Goal: Submit feedback/report problem

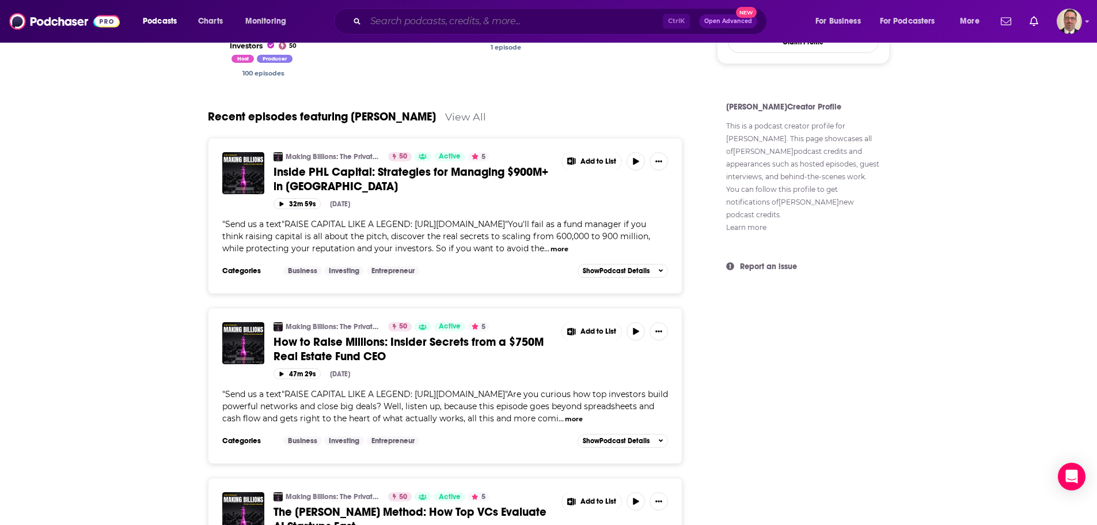
click at [433, 21] on input "Search podcasts, credits, & more..." at bounding box center [514, 21] width 297 height 18
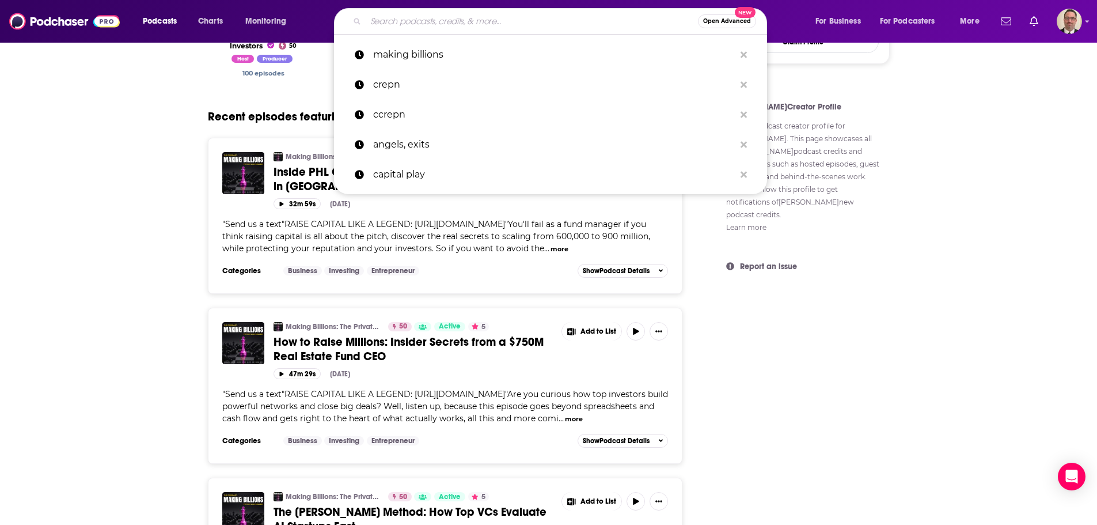
paste input "[PERSON_NAME] on Real Estate"
type input "[PERSON_NAME] on Real Estate"
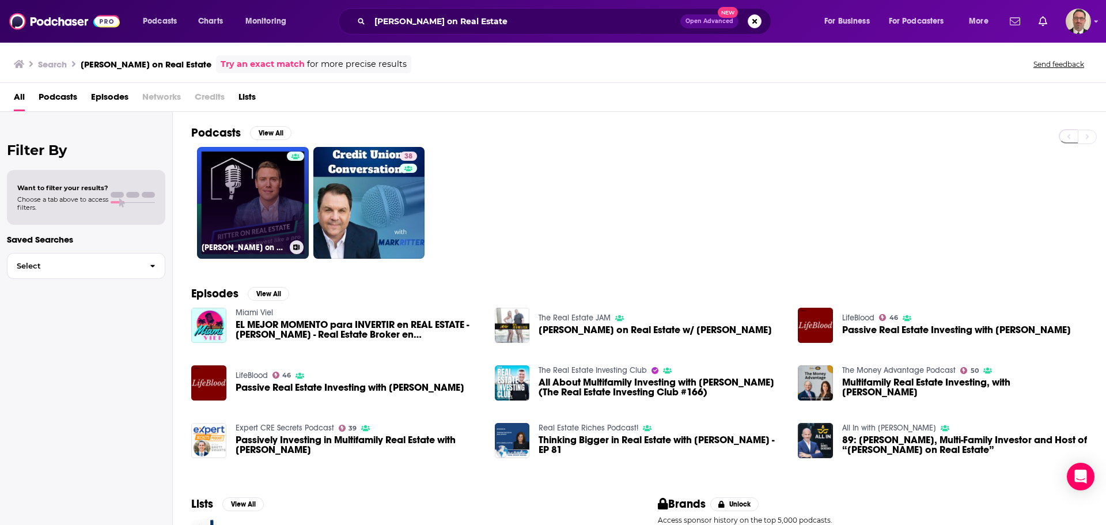
click at [273, 223] on link "[PERSON_NAME] on Real Estate" at bounding box center [253, 203] width 112 height 112
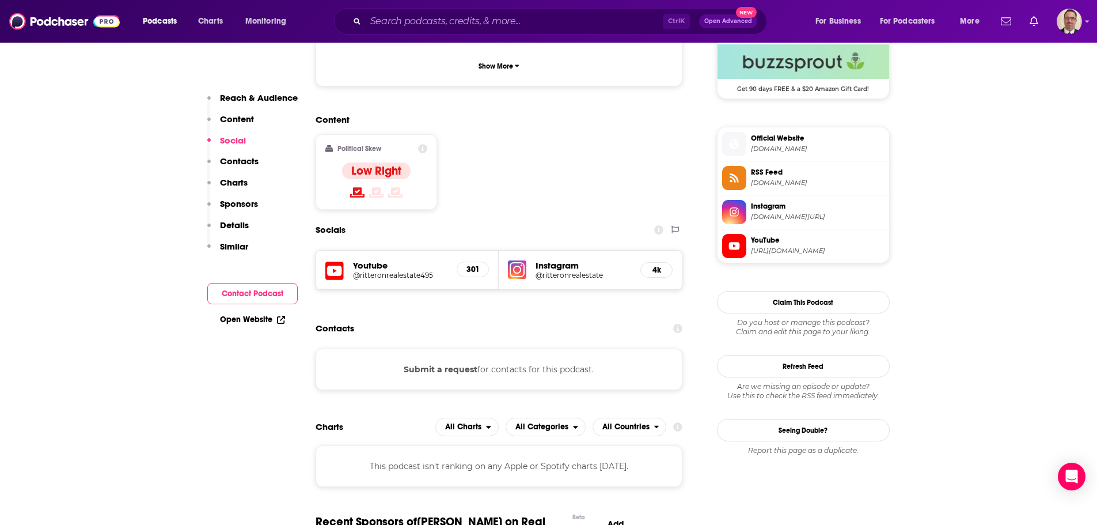
scroll to position [749, 0]
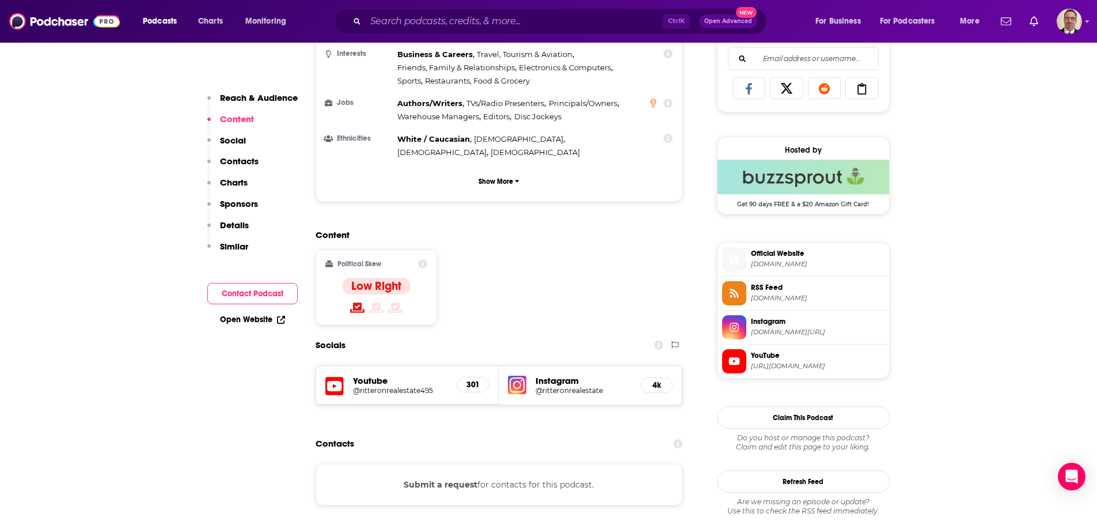
click at [763, 257] on span "Official Website" at bounding box center [818, 253] width 134 height 10
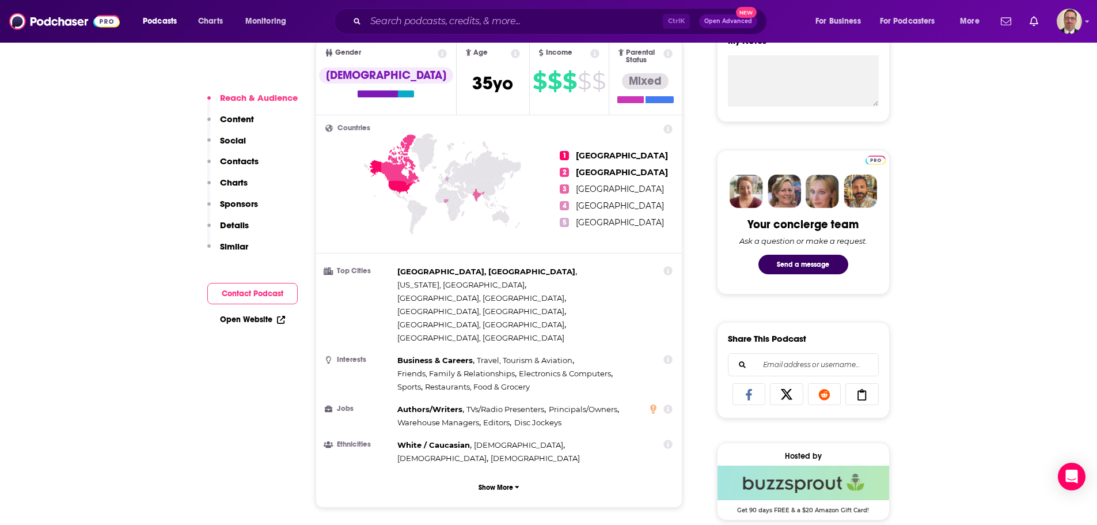
scroll to position [461, 0]
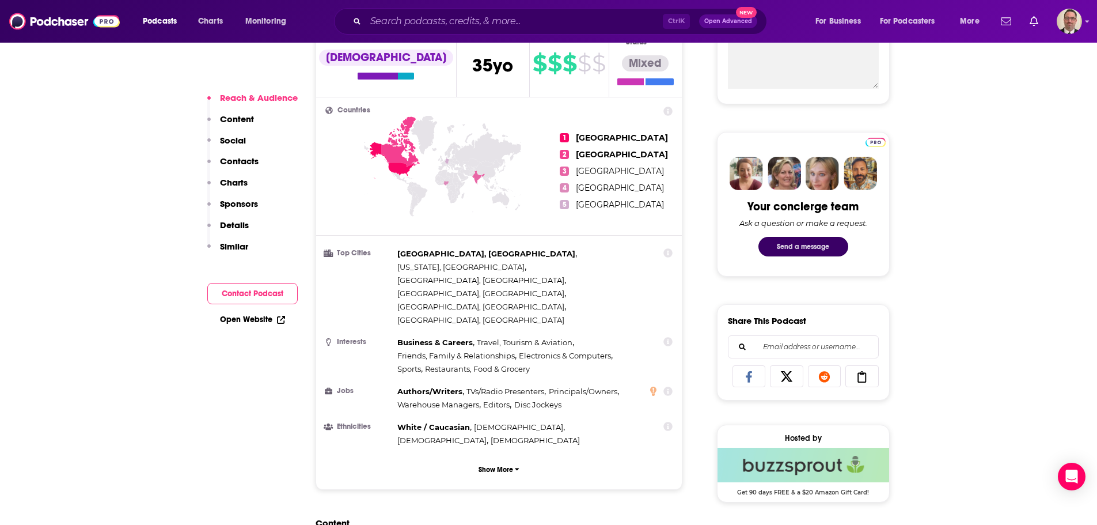
click at [797, 247] on button "Send a message" at bounding box center [804, 247] width 90 height 20
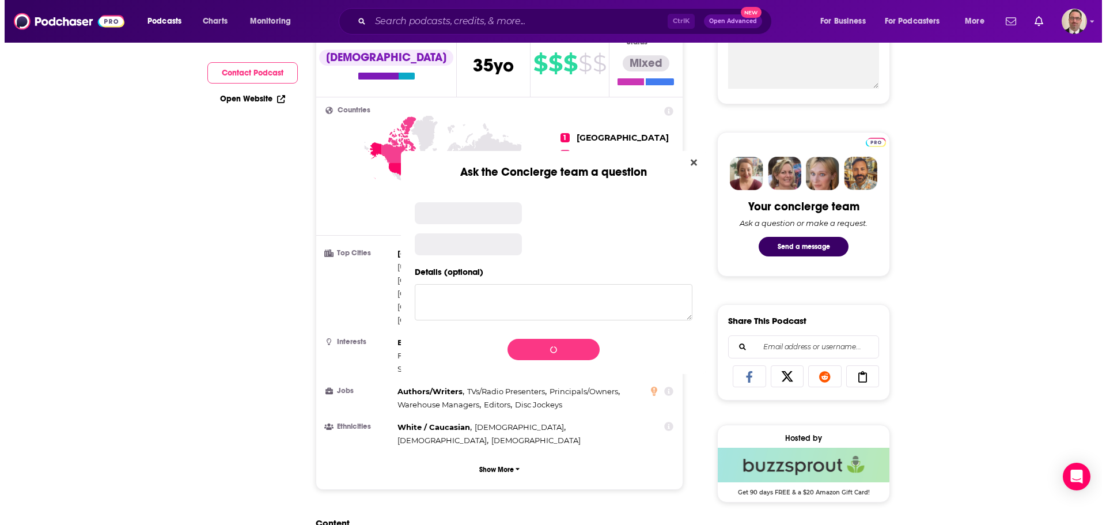
scroll to position [0, 0]
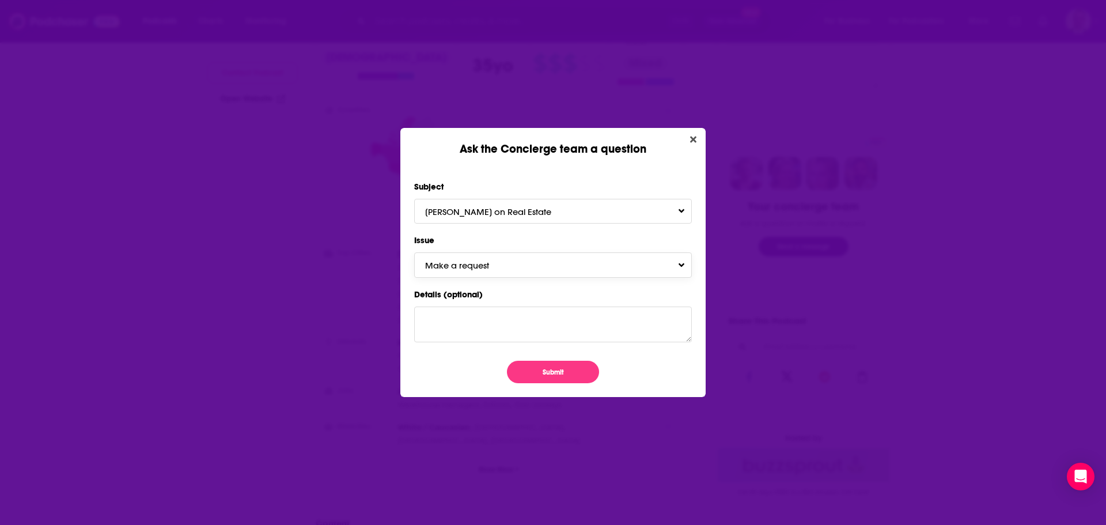
click at [473, 262] on span "Make a request" at bounding box center [468, 265] width 87 height 11
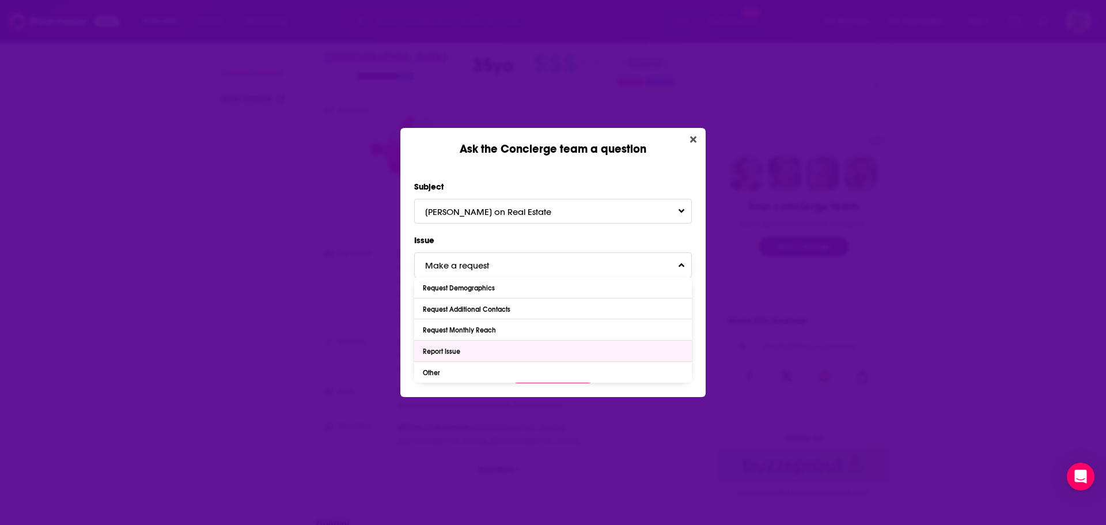
click at [465, 354] on div "Report Issue" at bounding box center [553, 350] width 278 height 21
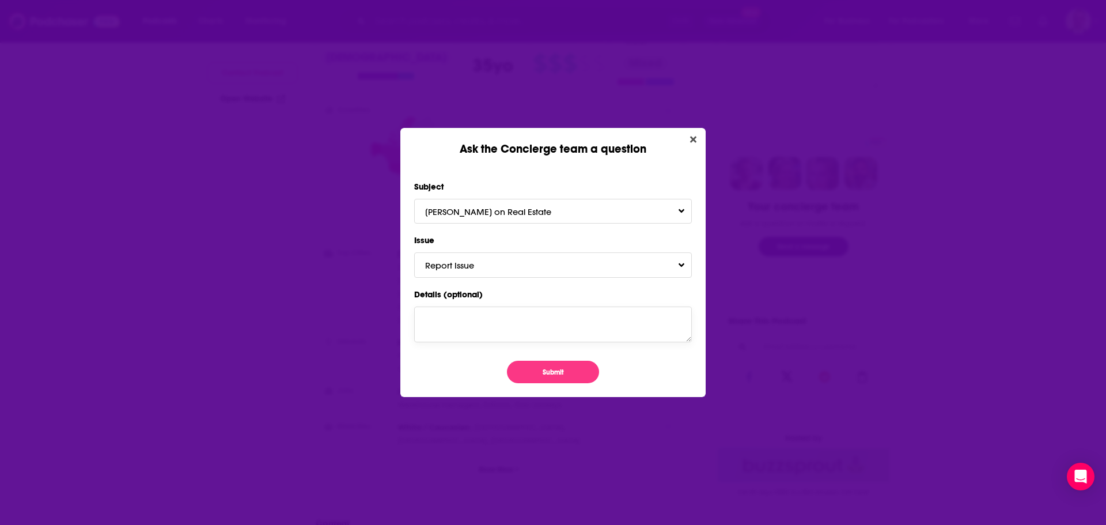
click at [464, 321] on textarea "Details (optional)" at bounding box center [553, 324] width 278 height 36
paste textarea "[URL][DOMAIN_NAME]"
type textarea "update website to [URL][DOMAIN_NAME]"
click at [543, 375] on button "Submit" at bounding box center [553, 372] width 92 height 22
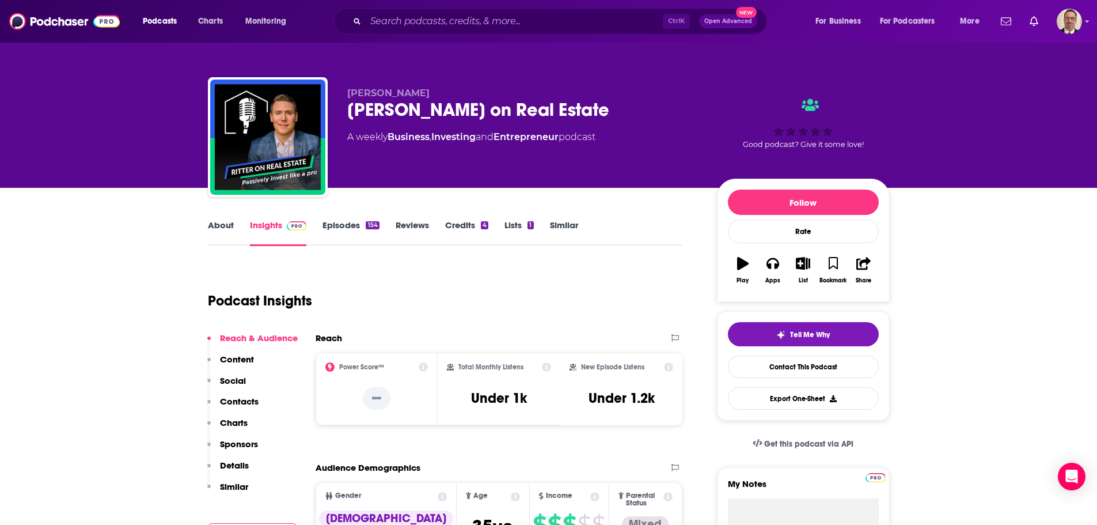
click at [223, 226] on link "About" at bounding box center [221, 232] width 26 height 26
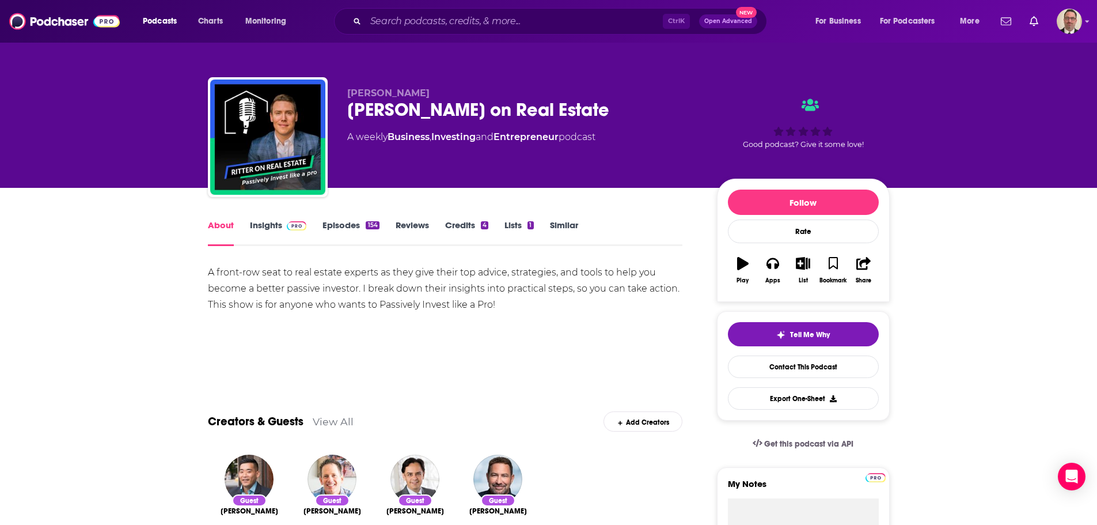
click at [267, 222] on link "Insights" at bounding box center [278, 232] width 57 height 26
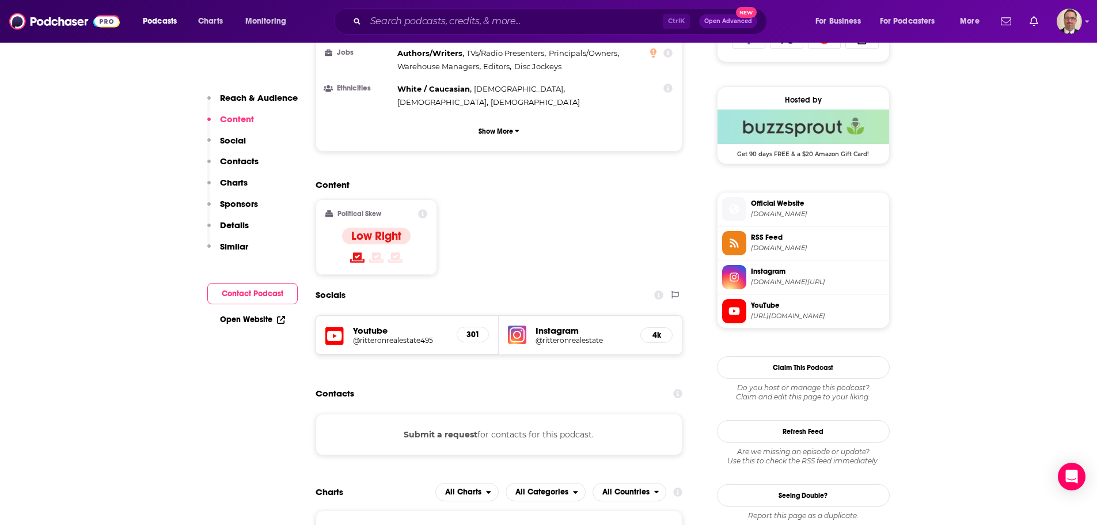
scroll to position [806, 0]
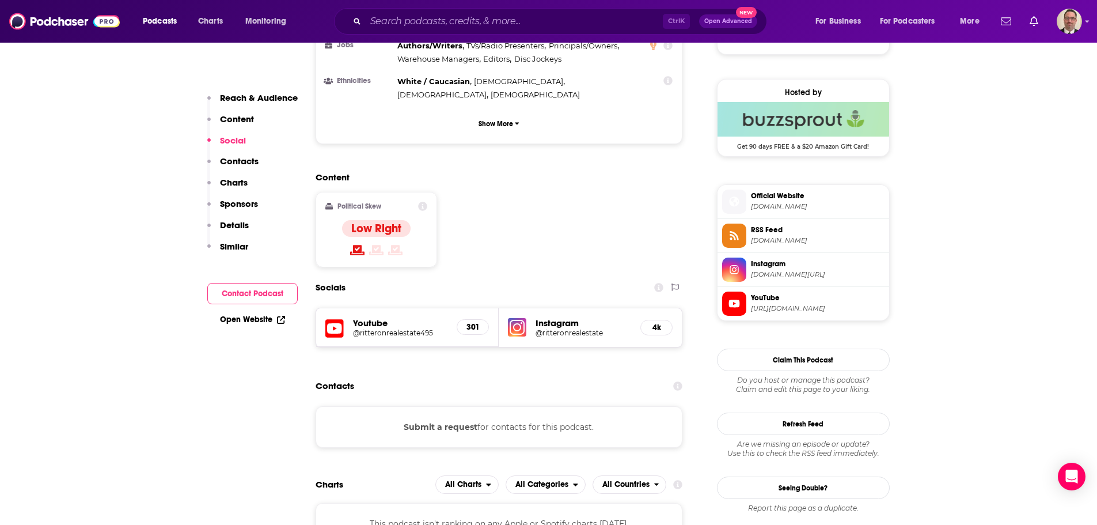
click at [766, 268] on span "Instagram" at bounding box center [818, 264] width 134 height 10
